Goal: Check status: Check status

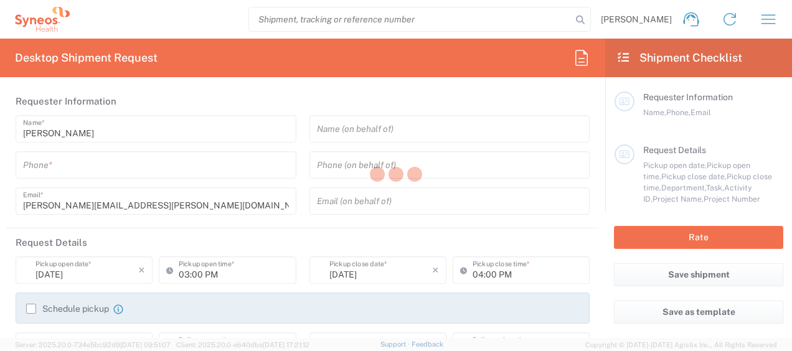
type input "[GEOGRAPHIC_DATA]"
type input "3229"
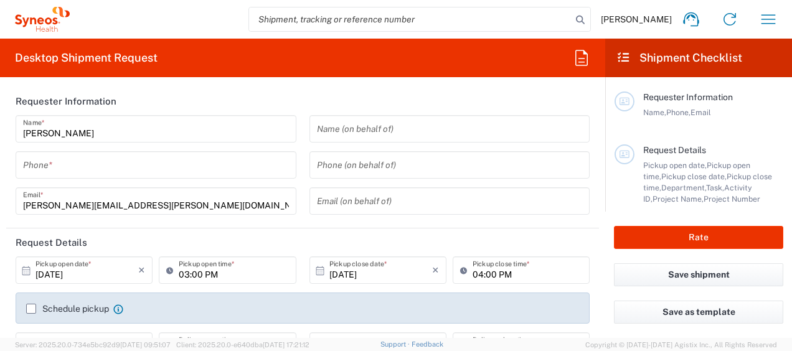
type input "Syneos Health France SARL"
click at [761, 17] on icon "button" at bounding box center [769, 19] width 20 height 20
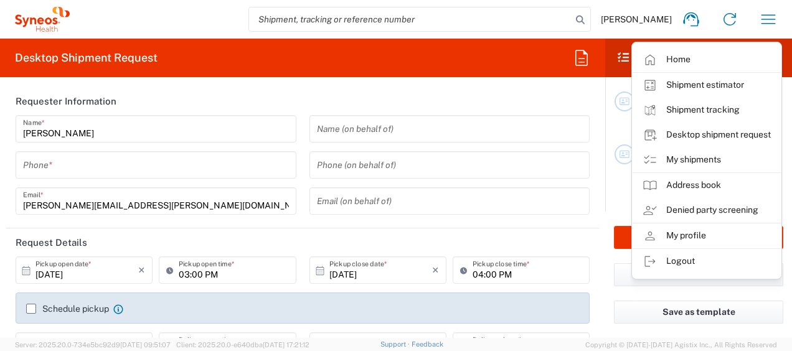
click at [711, 158] on link "My shipments" at bounding box center [707, 160] width 148 height 25
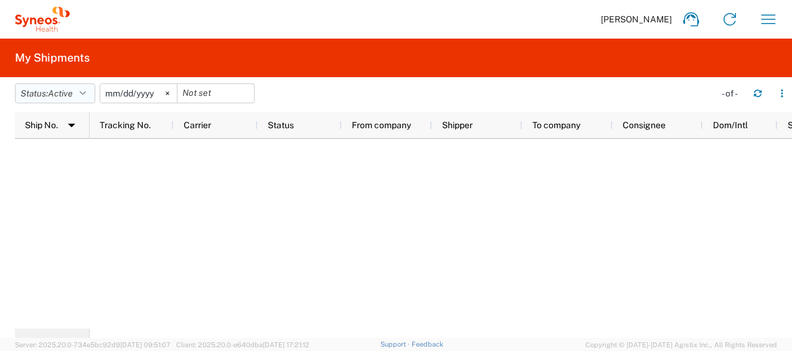
click at [90, 93] on button "Status: Active" at bounding box center [55, 93] width 80 height 20
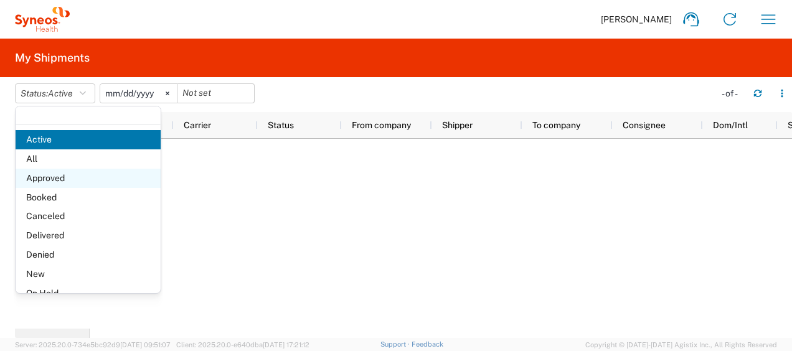
click at [80, 176] on span "Approved" at bounding box center [88, 178] width 145 height 19
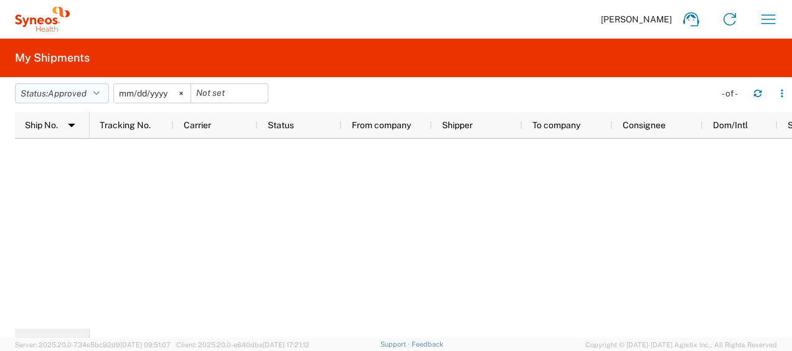
click at [100, 93] on icon "button" at bounding box center [96, 93] width 6 height 9
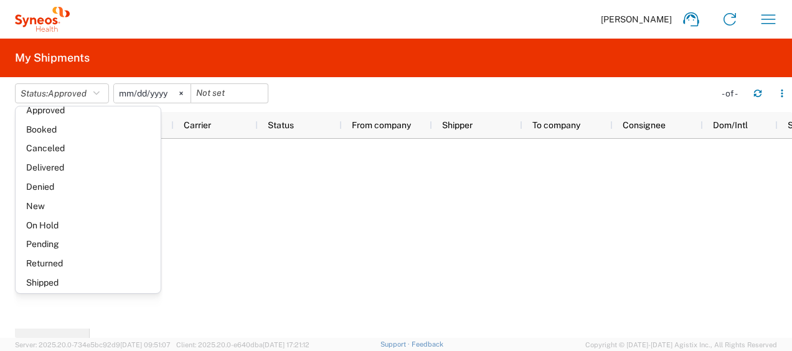
scroll to position [72, 0]
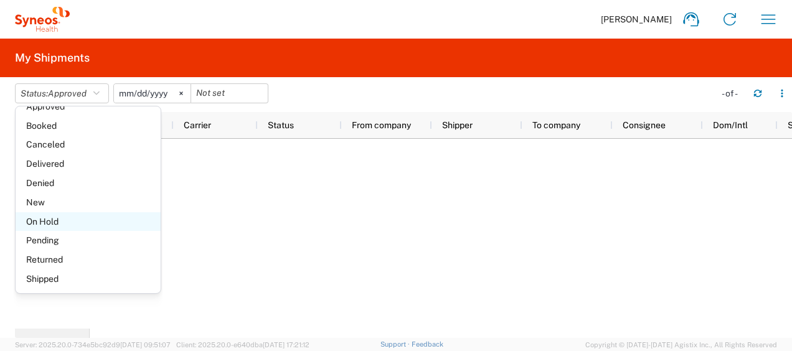
click at [79, 227] on span "On Hold" at bounding box center [88, 221] width 145 height 19
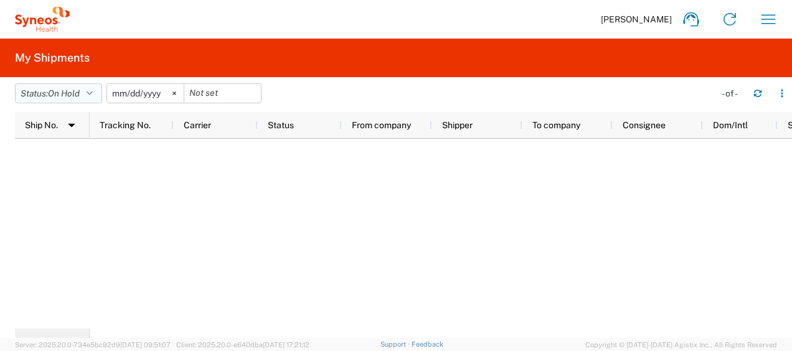
click at [98, 99] on button "Status: On Hold" at bounding box center [58, 93] width 87 height 20
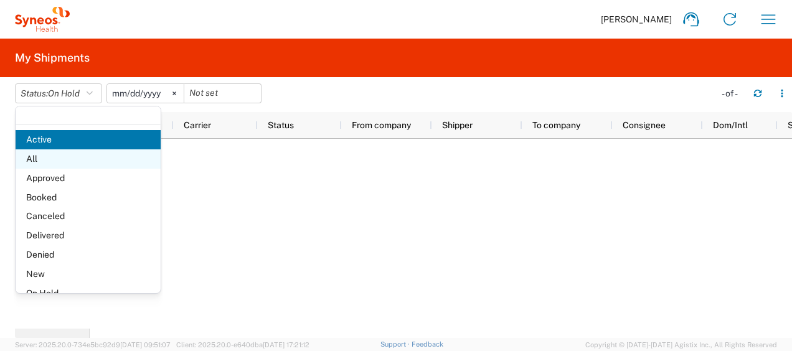
click at [81, 163] on span "All" at bounding box center [88, 159] width 145 height 19
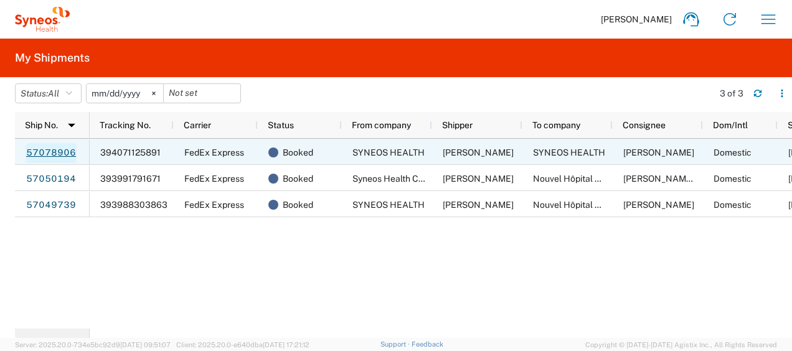
click at [64, 152] on link "57078906" at bounding box center [51, 153] width 51 height 20
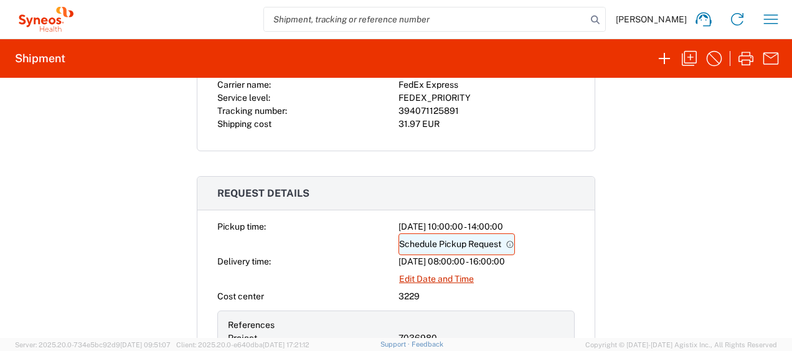
click at [455, 239] on link "Schedule Pickup Request" at bounding box center [457, 245] width 117 height 22
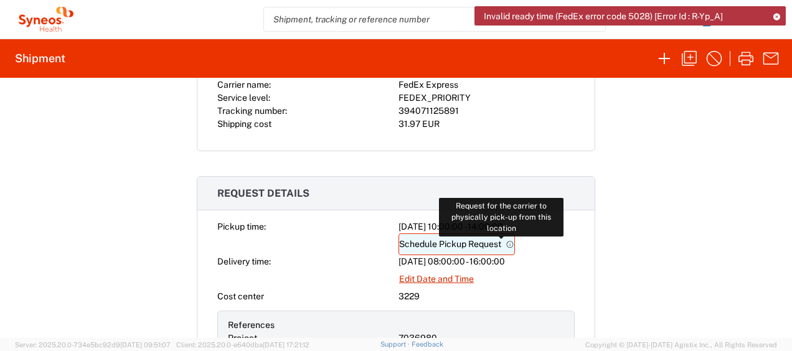
click at [506, 241] on icon at bounding box center [510, 244] width 9 height 9
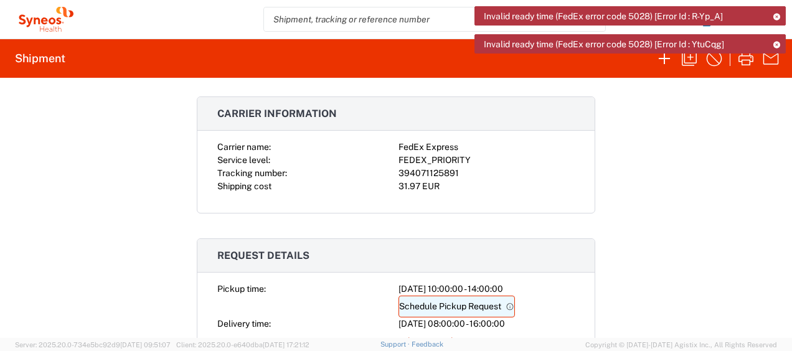
click at [439, 302] on link "Schedule Pickup Request" at bounding box center [457, 307] width 117 height 22
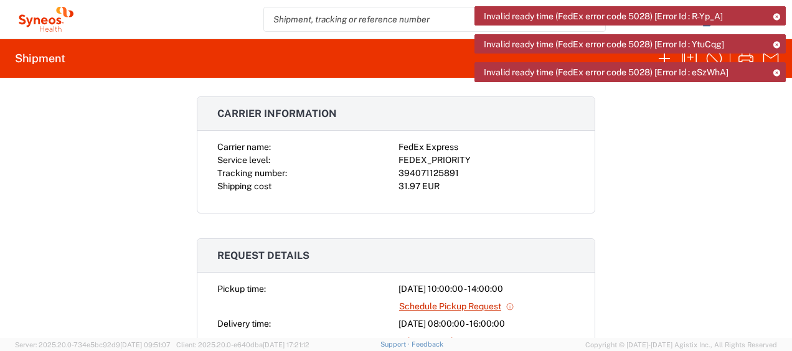
click at [739, 68] on div "Invalid ready time (FedEx error code 5028) [Error Id : eSzWhA]" at bounding box center [631, 71] width 312 height 19
click at [782, 46] on div "Invalid ready time (FedEx error code 5028) [Error Id : YtuCqg]" at bounding box center [631, 43] width 312 height 19
click at [780, 42] on icon at bounding box center [777, 44] width 9 height 7
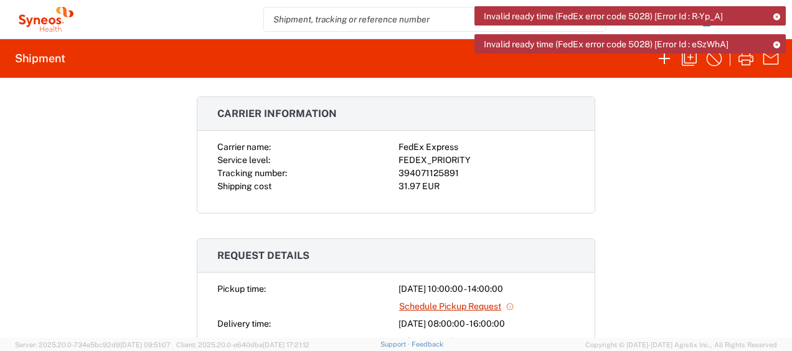
click at [780, 14] on div "Invalid ready time (FedEx error code 5028) [Error Id : R-Yp_A]" at bounding box center [631, 15] width 312 height 19
click at [777, 16] on icon at bounding box center [777, 16] width 9 height 7
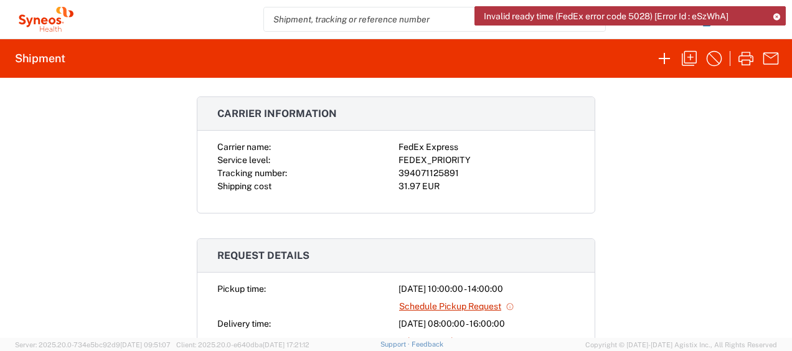
click at [777, 17] on icon at bounding box center [777, 16] width 9 height 7
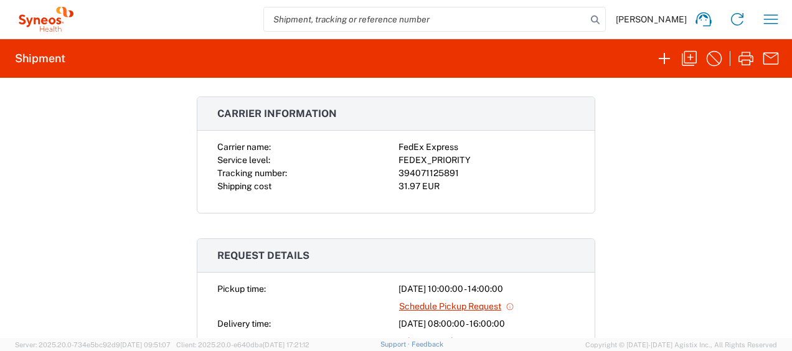
click at [671, 140] on div "Shipment 57078906 Google Maps Pickup request submitted. Note: You will receive …" at bounding box center [396, 208] width 792 height 260
